Goal: Transaction & Acquisition: Book appointment/travel/reservation

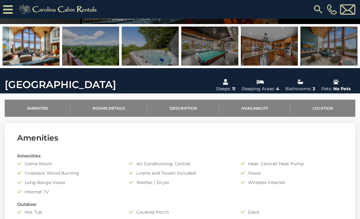
scroll to position [122, 0]
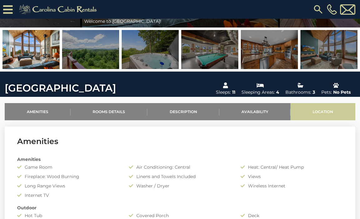
click at [312, 108] on link "Location" at bounding box center [322, 111] width 65 height 17
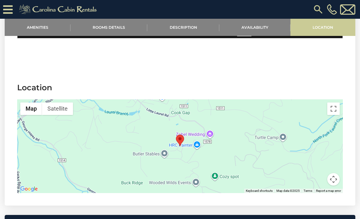
scroll to position [1039, 0]
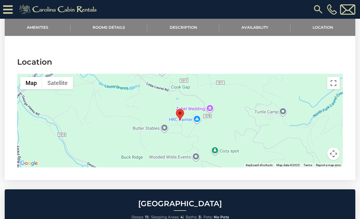
click at [332, 156] on button "Map camera controls" at bounding box center [333, 153] width 12 height 12
click at [315, 152] on button "Zoom out" at bounding box center [318, 153] width 12 height 12
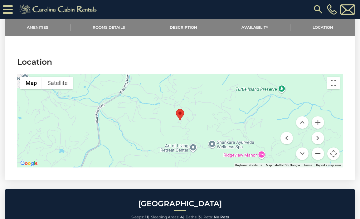
click at [315, 152] on button "Zoom out" at bounding box center [318, 153] width 12 height 12
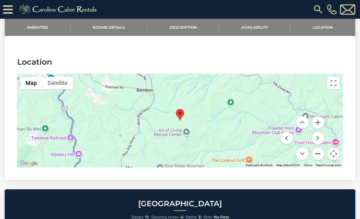
click at [315, 152] on button "Zoom out" at bounding box center [318, 153] width 12 height 12
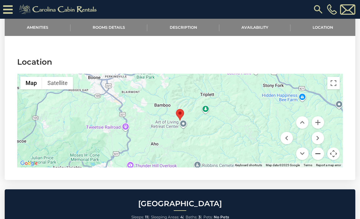
click at [315, 152] on button "Zoom out" at bounding box center [318, 153] width 12 height 12
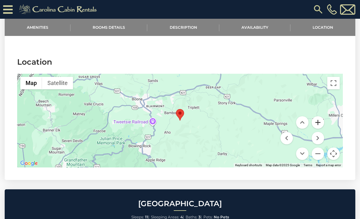
click at [318, 122] on button "Zoom in" at bounding box center [318, 122] width 12 height 12
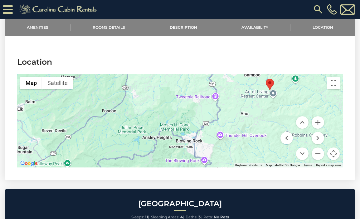
drag, startPoint x: 236, startPoint y: 132, endPoint x: 326, endPoint y: 100, distance: 95.2
click at [326, 100] on div at bounding box center [180, 121] width 326 height 94
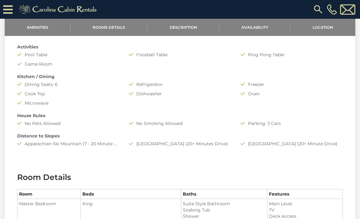
scroll to position [305, 0]
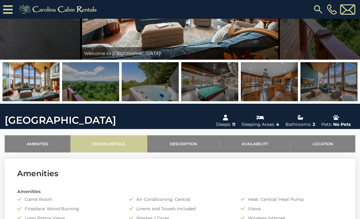
click at [111, 143] on link "Rooms Details" at bounding box center [108, 143] width 77 height 17
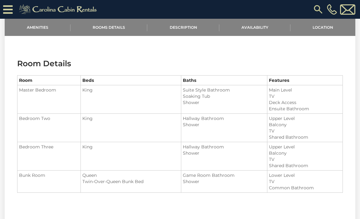
scroll to position [428, 0]
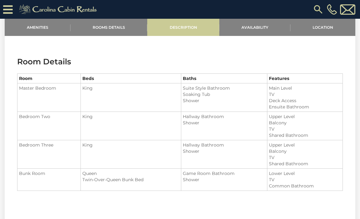
click at [183, 33] on link "Description" at bounding box center [183, 27] width 72 height 17
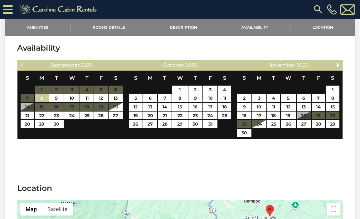
scroll to position [912, 0]
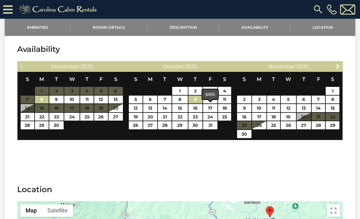
click at [195, 98] on link "9" at bounding box center [195, 99] width 14 height 8
type input "**********"
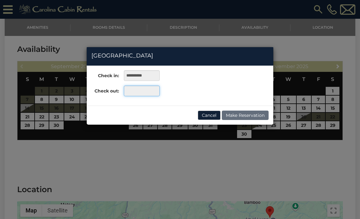
click at [138, 91] on input "text" at bounding box center [142, 90] width 36 height 11
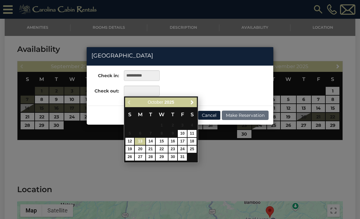
click at [139, 142] on link "13" at bounding box center [140, 141] width 11 height 7
type input "**********"
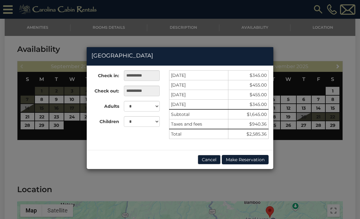
click at [208, 158] on button "Cancel" at bounding box center [209, 159] width 23 height 9
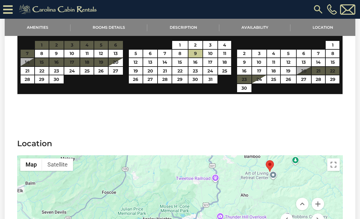
scroll to position [953, 0]
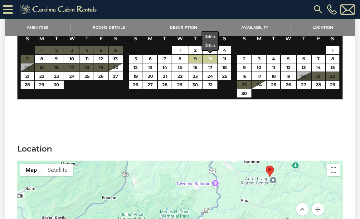
click at [206, 59] on link "10" at bounding box center [210, 59] width 14 height 8
type input "**********"
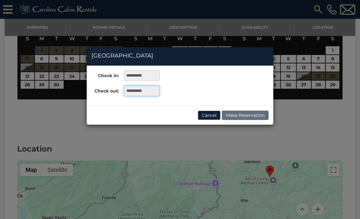
click at [151, 91] on input "**********" at bounding box center [142, 90] width 36 height 11
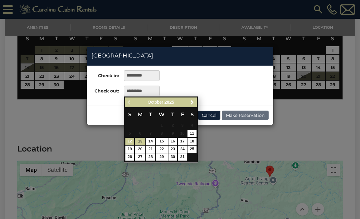
click at [130, 140] on link "12" at bounding box center [129, 141] width 9 height 7
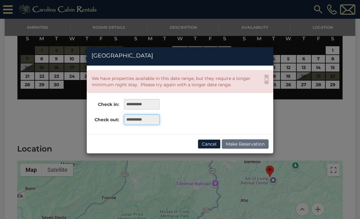
click at [148, 118] on input "**********" at bounding box center [142, 119] width 36 height 11
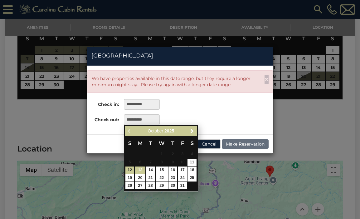
click at [141, 171] on link "13" at bounding box center [140, 169] width 11 height 7
type input "**********"
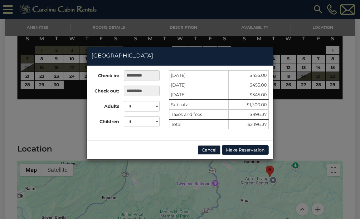
click at [247, 116] on td "$896.37" at bounding box center [248, 114] width 40 height 10
click at [211, 148] on button "Cancel" at bounding box center [209, 149] width 23 height 9
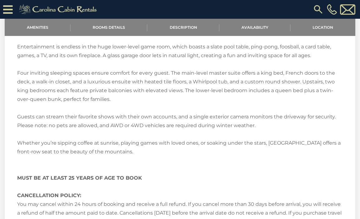
scroll to position [706, 0]
